Goal: Information Seeking & Learning: Learn about a topic

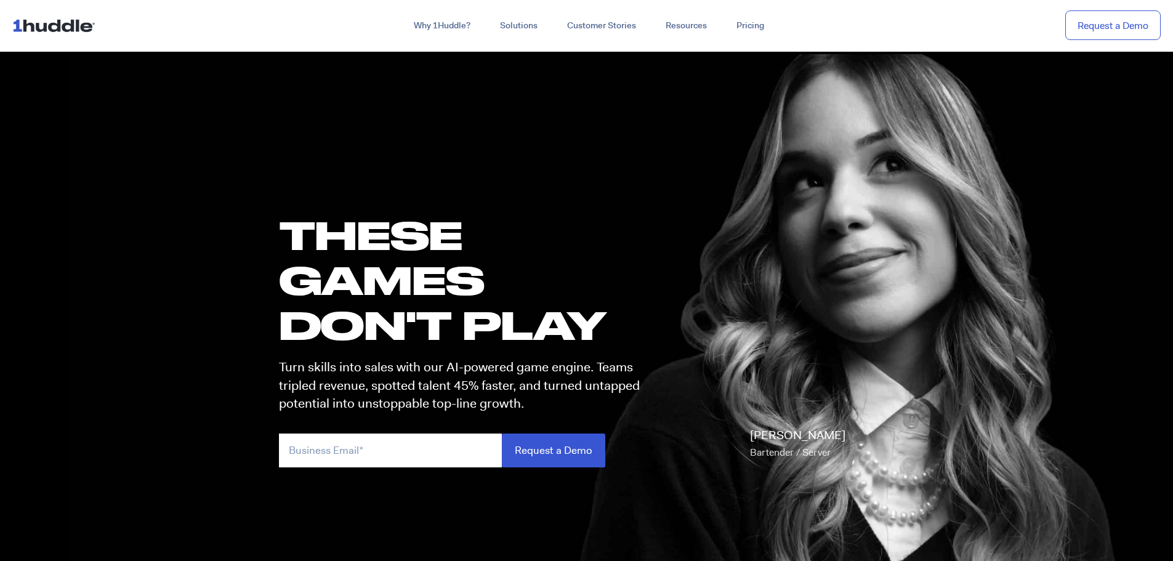
drag, startPoint x: 0, startPoint y: 0, endPoint x: 262, endPoint y: 153, distance: 303.6
click at [262, 153] on section "these GAMES DON'T PLAY Turn skills into sales with our AI-powered game engine. …" at bounding box center [586, 335] width 1173 height 572
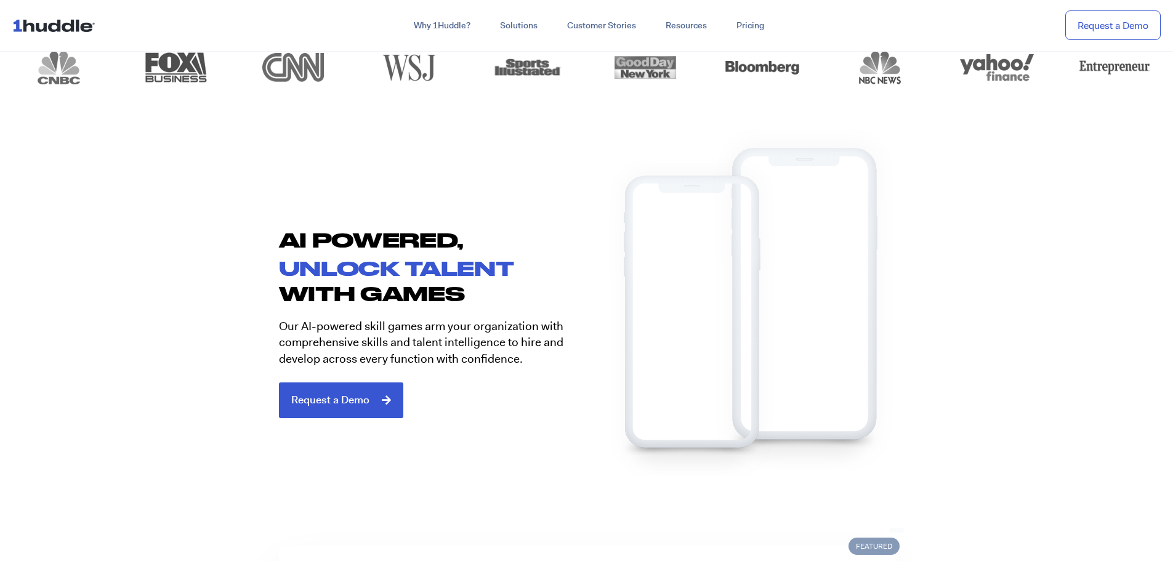
scroll to position [616, 0]
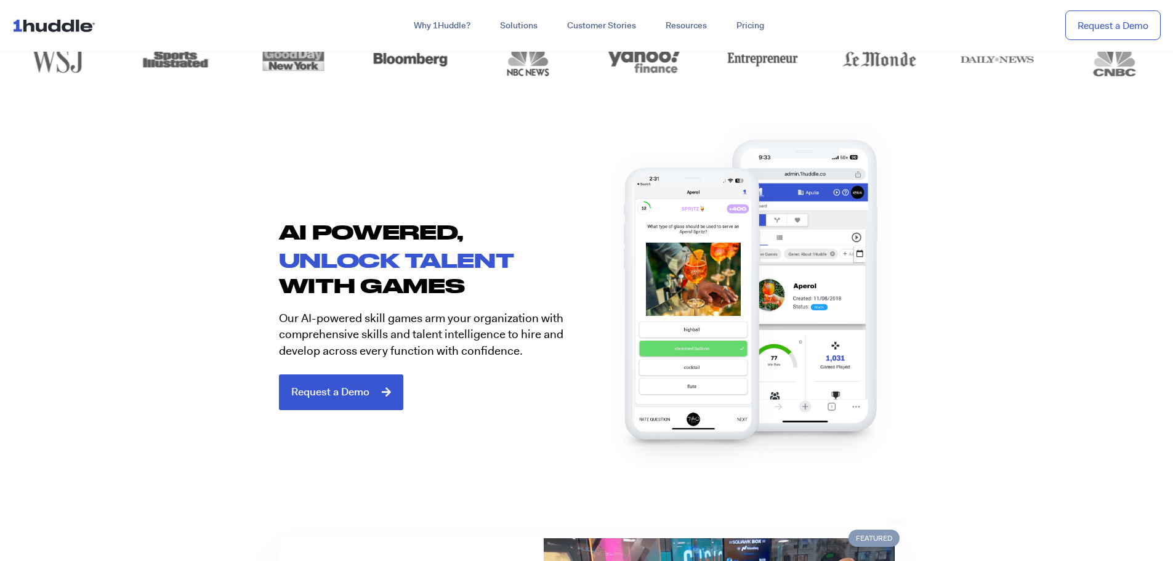
click at [567, 269] on div at bounding box center [722, 290] width 320 height 239
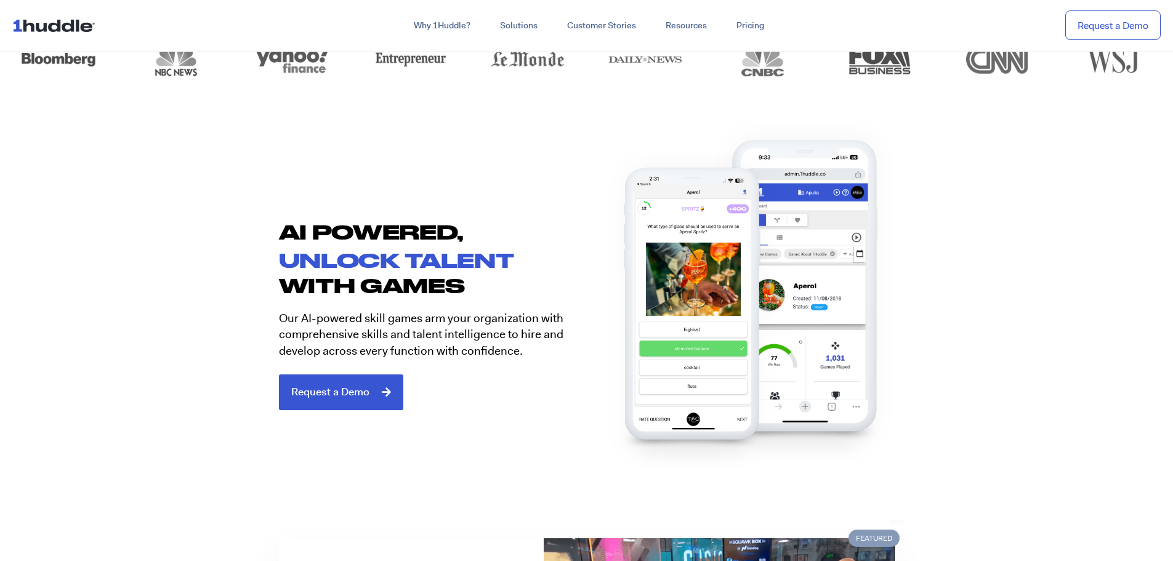
click at [443, 187] on div "AI POWERED, unlock talent with games Our AI-powered skill games arm your organi…" at bounding box center [427, 290] width 320 height 239
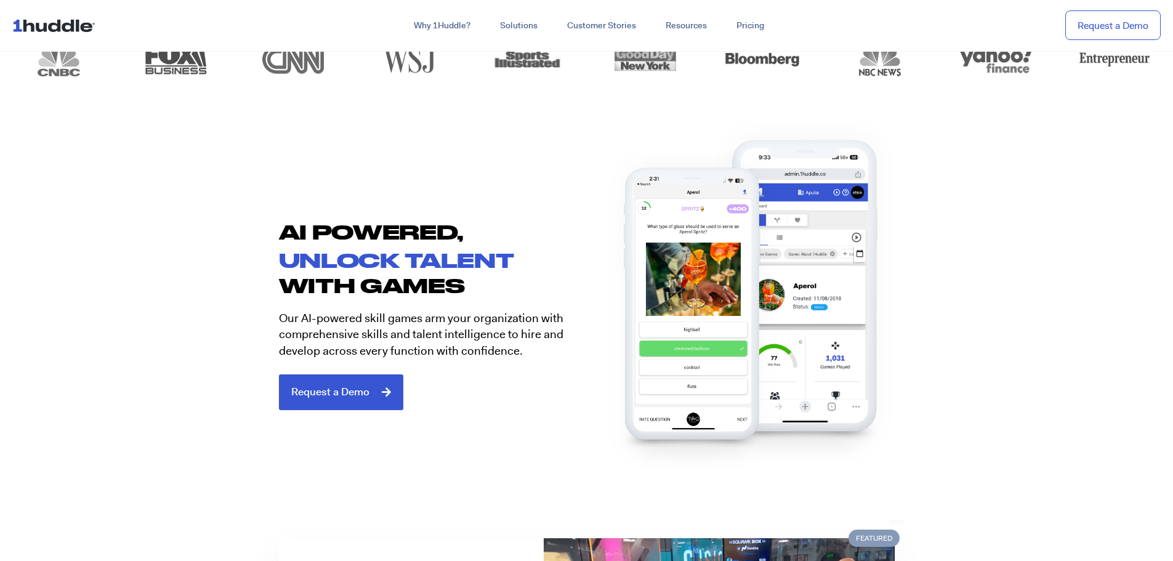
click at [406, 251] on h2 "unlock talent" at bounding box center [433, 260] width 308 height 19
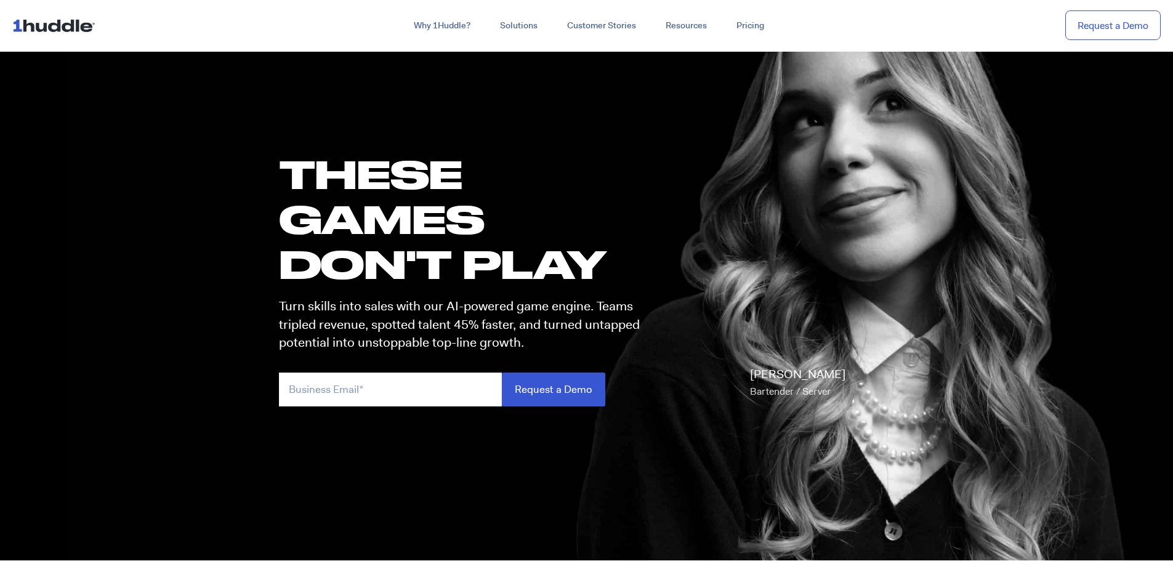
scroll to position [0, 0]
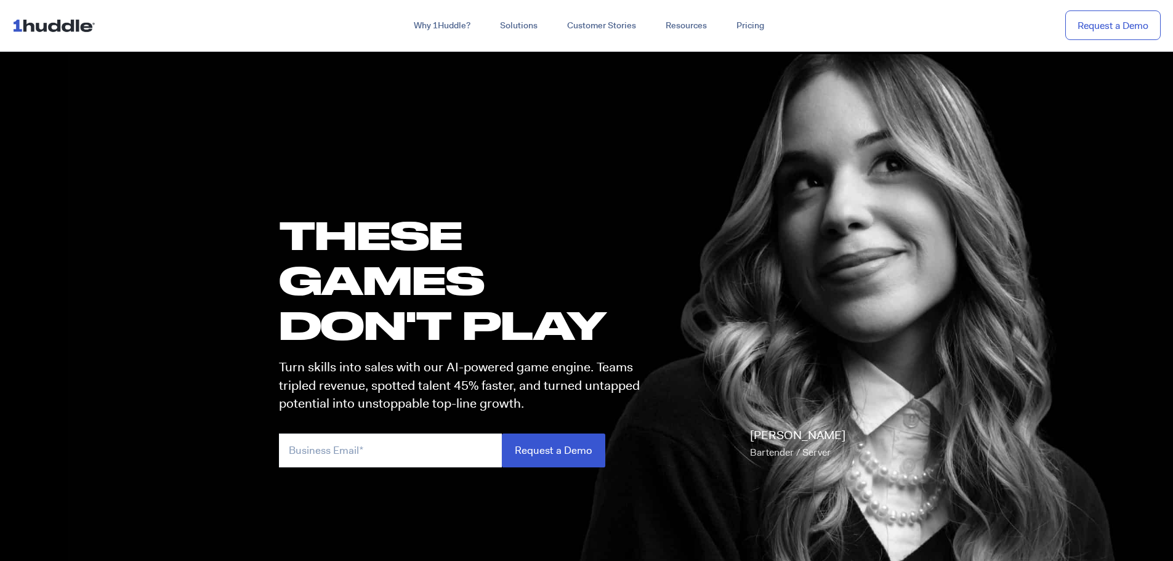
click at [538, 333] on h1 "these GAMES DON'T PLAY" at bounding box center [465, 279] width 372 height 135
